Goal: Navigation & Orientation: Find specific page/section

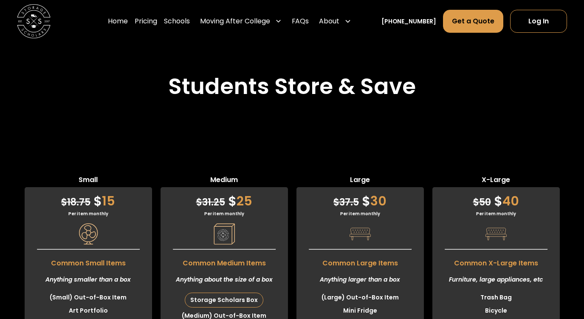
scroll to position [2118, 0]
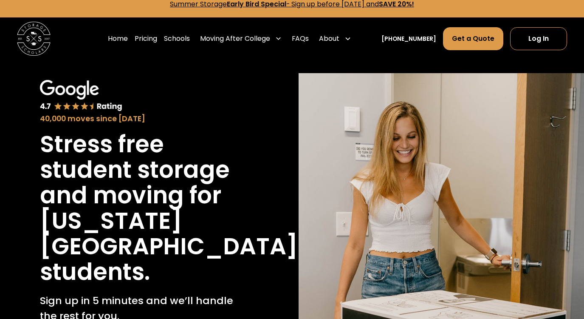
scroll to position [10, 0]
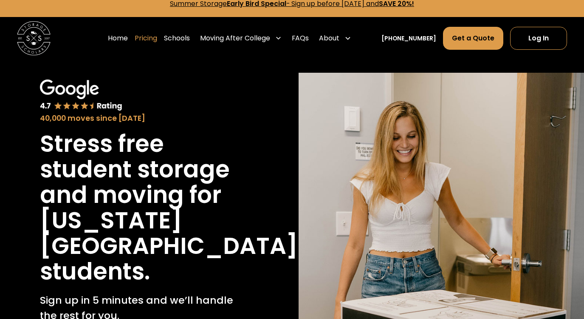
click at [155, 38] on link "Pricing" at bounding box center [146, 38] width 23 height 24
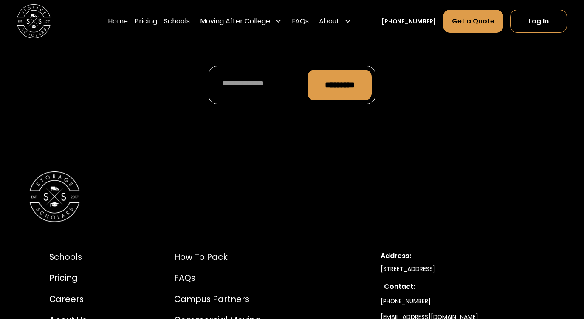
scroll to position [4150, 0]
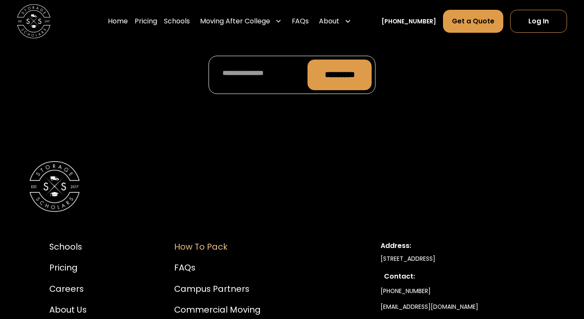
click at [183, 240] on div "How to Pack" at bounding box center [218, 246] width 89 height 13
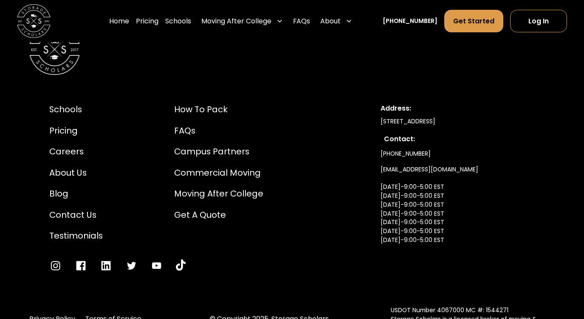
scroll to position [2730, 0]
click at [175, 212] on div "Get a Quote" at bounding box center [218, 215] width 89 height 13
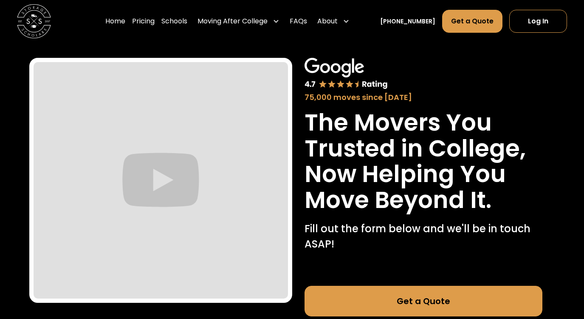
scroll to position [12, 0]
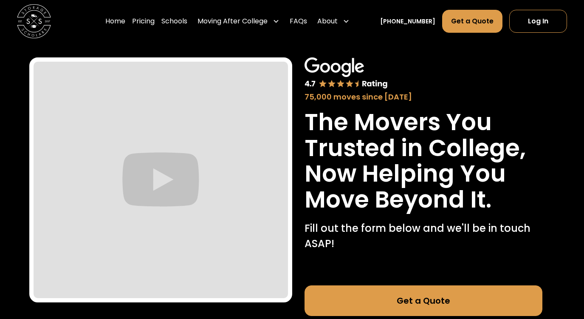
click at [415, 71] on div "75,000 moves since 2017" at bounding box center [424, 79] width 238 height 45
